Goal: Find specific page/section: Find specific page/section

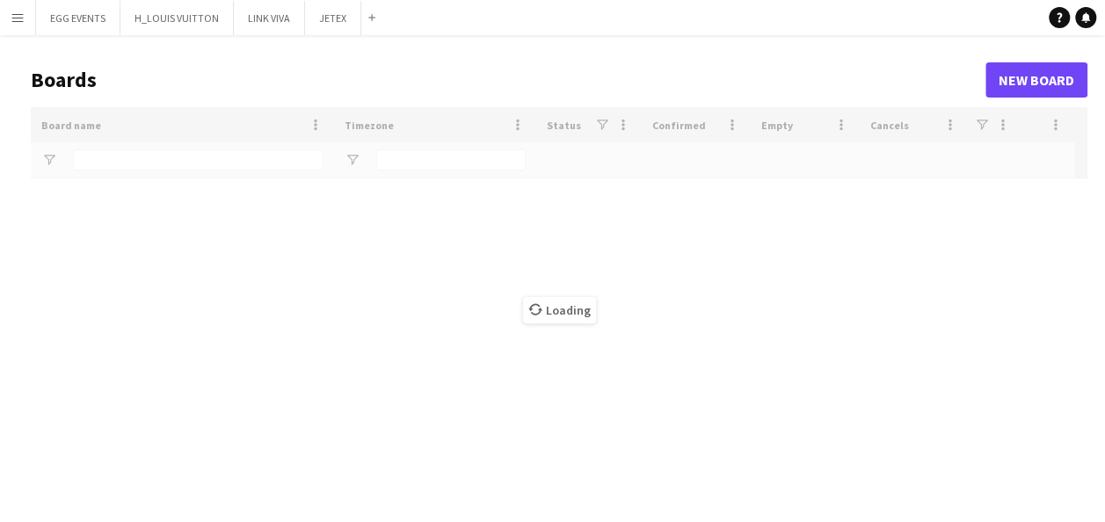
type input "**"
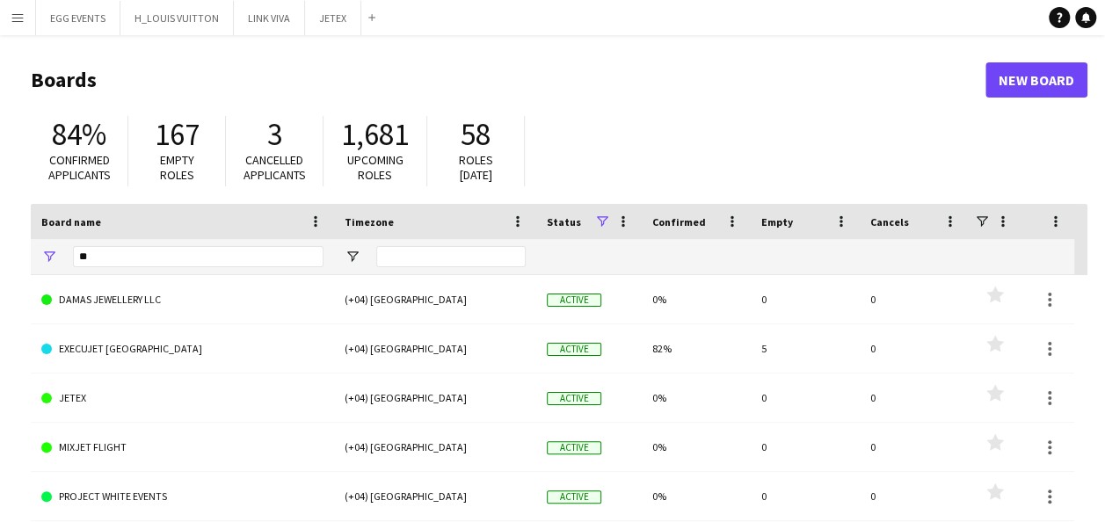
click at [18, 11] on app-icon "Menu" at bounding box center [18, 18] width 14 height 14
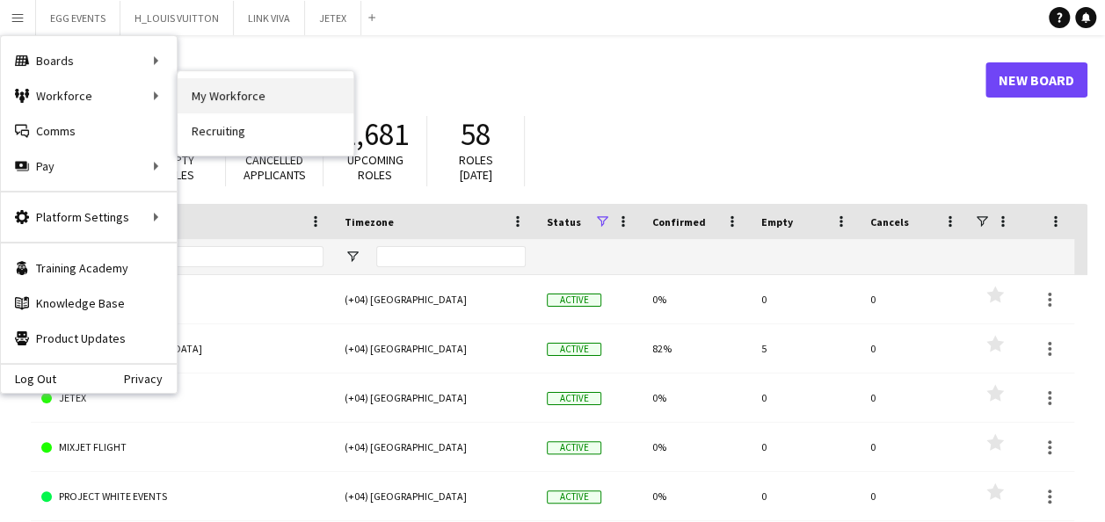
click at [216, 102] on link "My Workforce" at bounding box center [266, 95] width 176 height 35
